Goal: Information Seeking & Learning: Learn about a topic

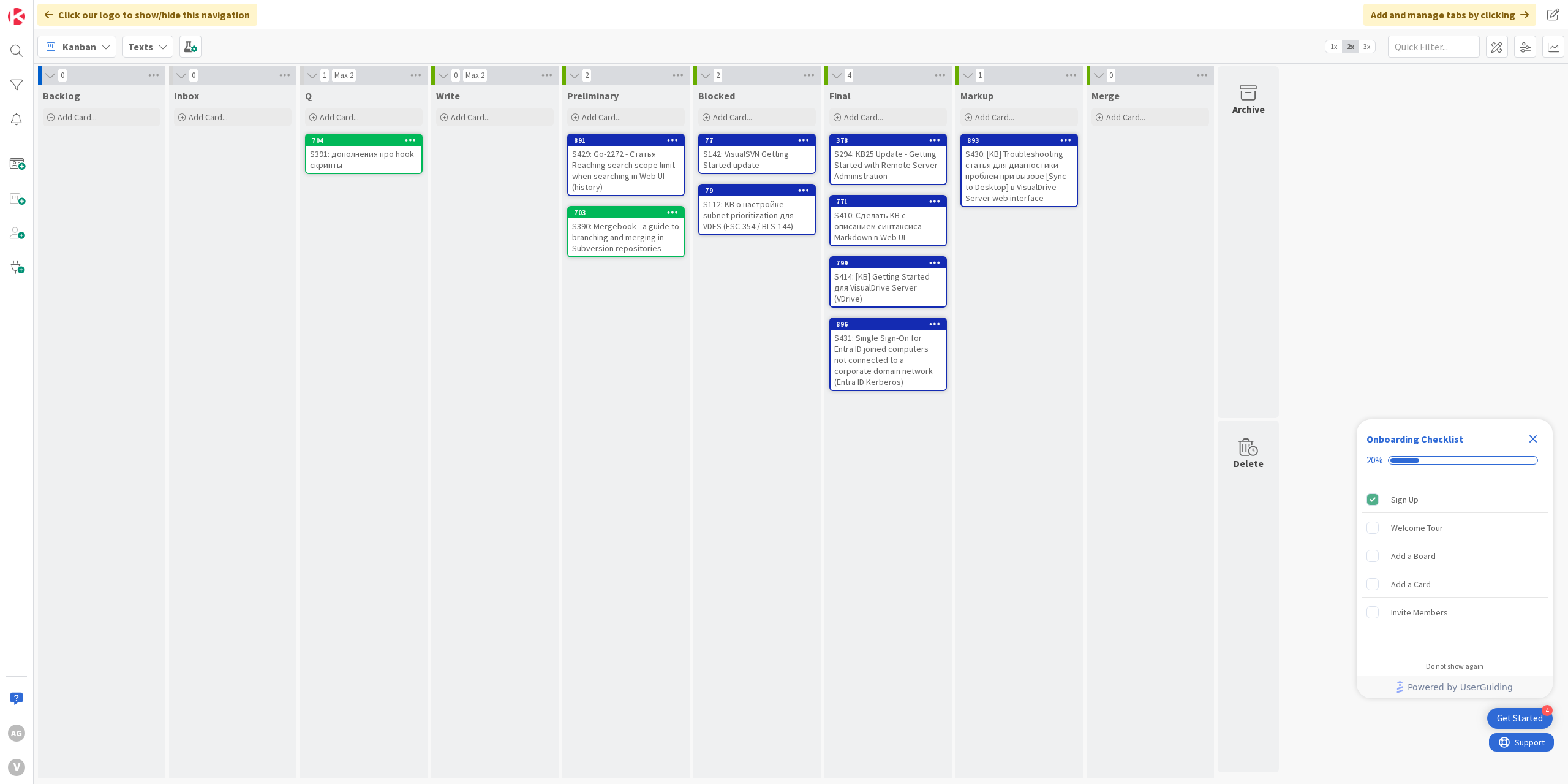
click at [737, 230] on div "S410: Сделать KB с описанием синтаксиса Markdown в Web UI" at bounding box center [888, 226] width 115 height 38
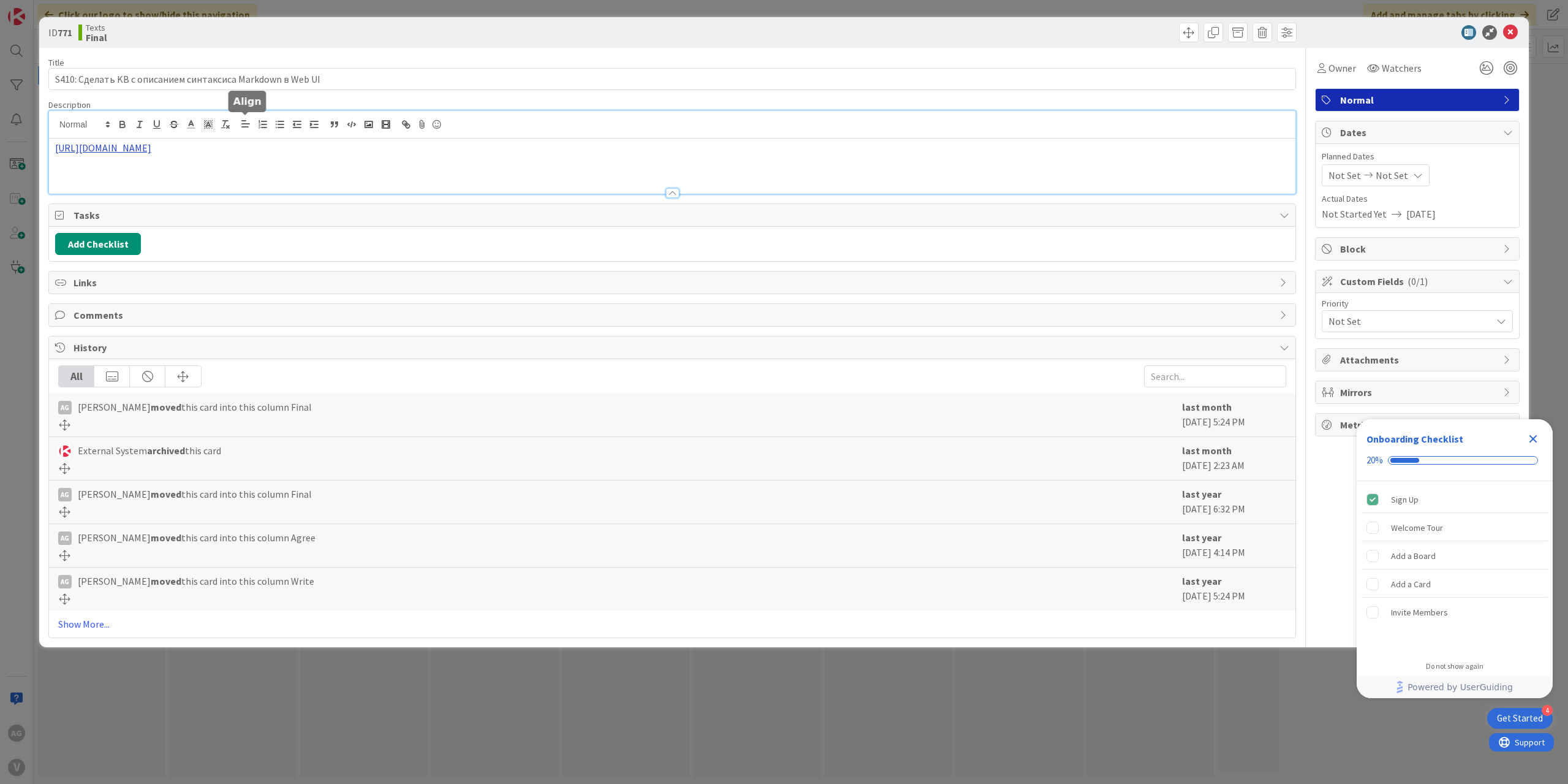
click at [244, 127] on div "https://docs.google.com/document/d/1vnKQJwzw_i_sH0CniiZzffu297jJDwczYTCbUECCkFc…" at bounding box center [672, 152] width 1246 height 83
click at [230, 168] on link "https://docs.google.com/document/d/1vnKQJwzw_i_sH0CniiZzffu297jJDwczYTCbUECCkFc…" at bounding box center [246, 171] width 84 height 16
